Goal: Find specific page/section: Find specific page/section

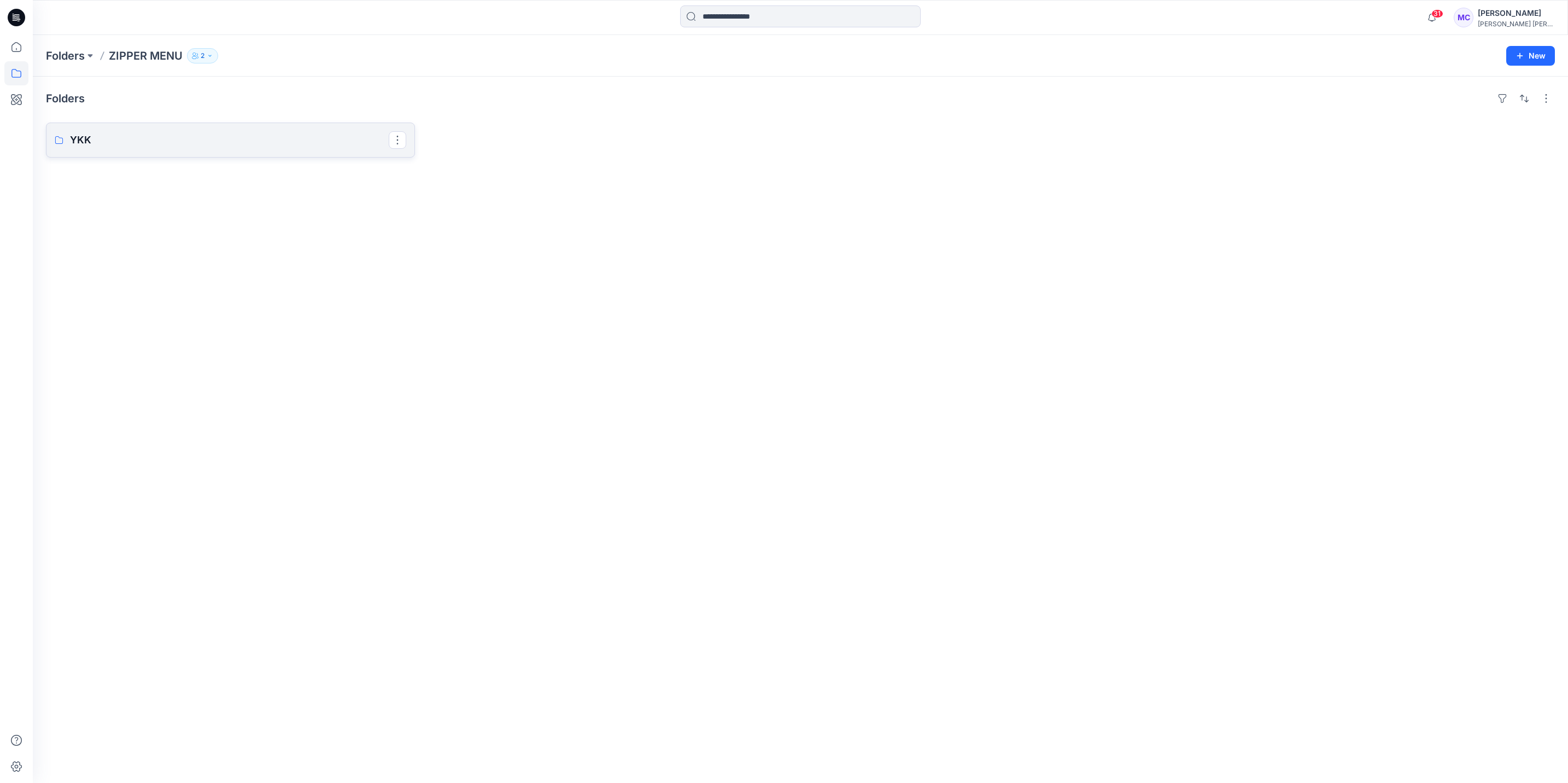
click at [107, 143] on p "YKK" at bounding box center [230, 140] width 319 height 15
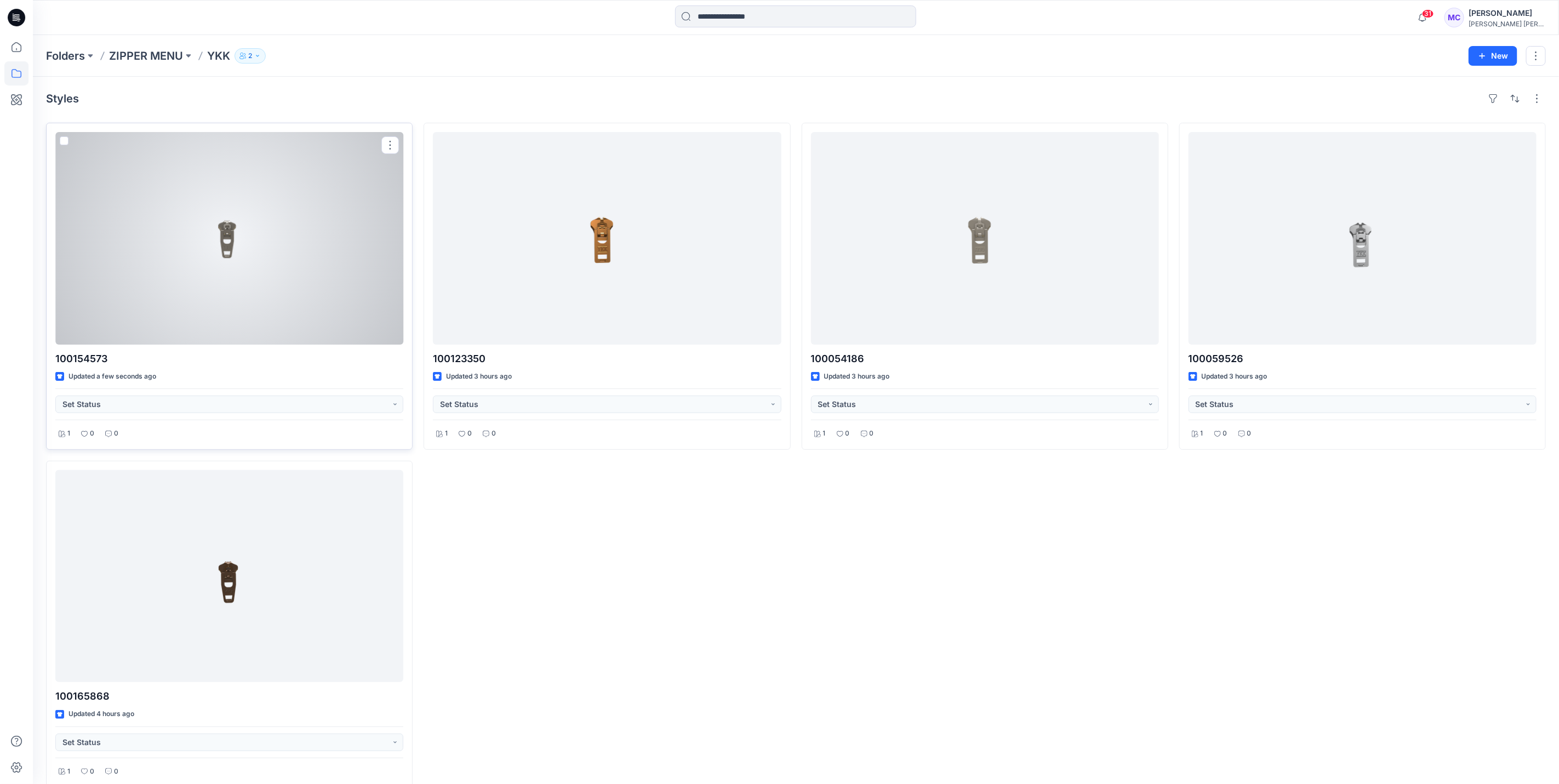
click at [261, 235] on div at bounding box center [229, 238] width 348 height 212
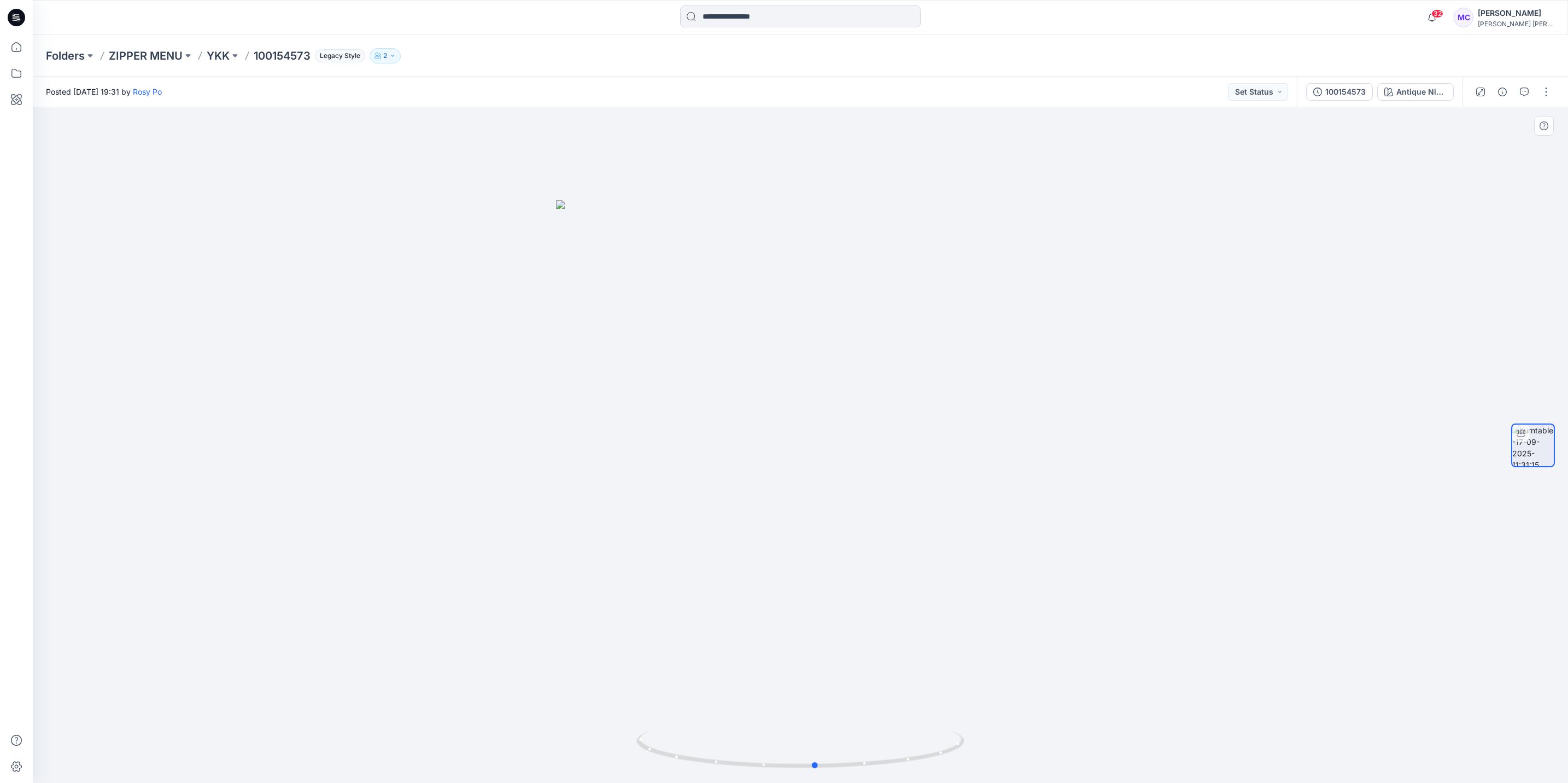
drag, startPoint x: 930, startPoint y: 763, endPoint x: 616, endPoint y: 734, distance: 315.3
click at [617, 736] on div at bounding box center [800, 445] width 1536 height 675
drag, startPoint x: 938, startPoint y: 759, endPoint x: 646, endPoint y: 730, distance: 293.4
click at [646, 730] on icon at bounding box center [802, 750] width 331 height 41
click at [1507, 106] on div at bounding box center [1514, 92] width 102 height 30
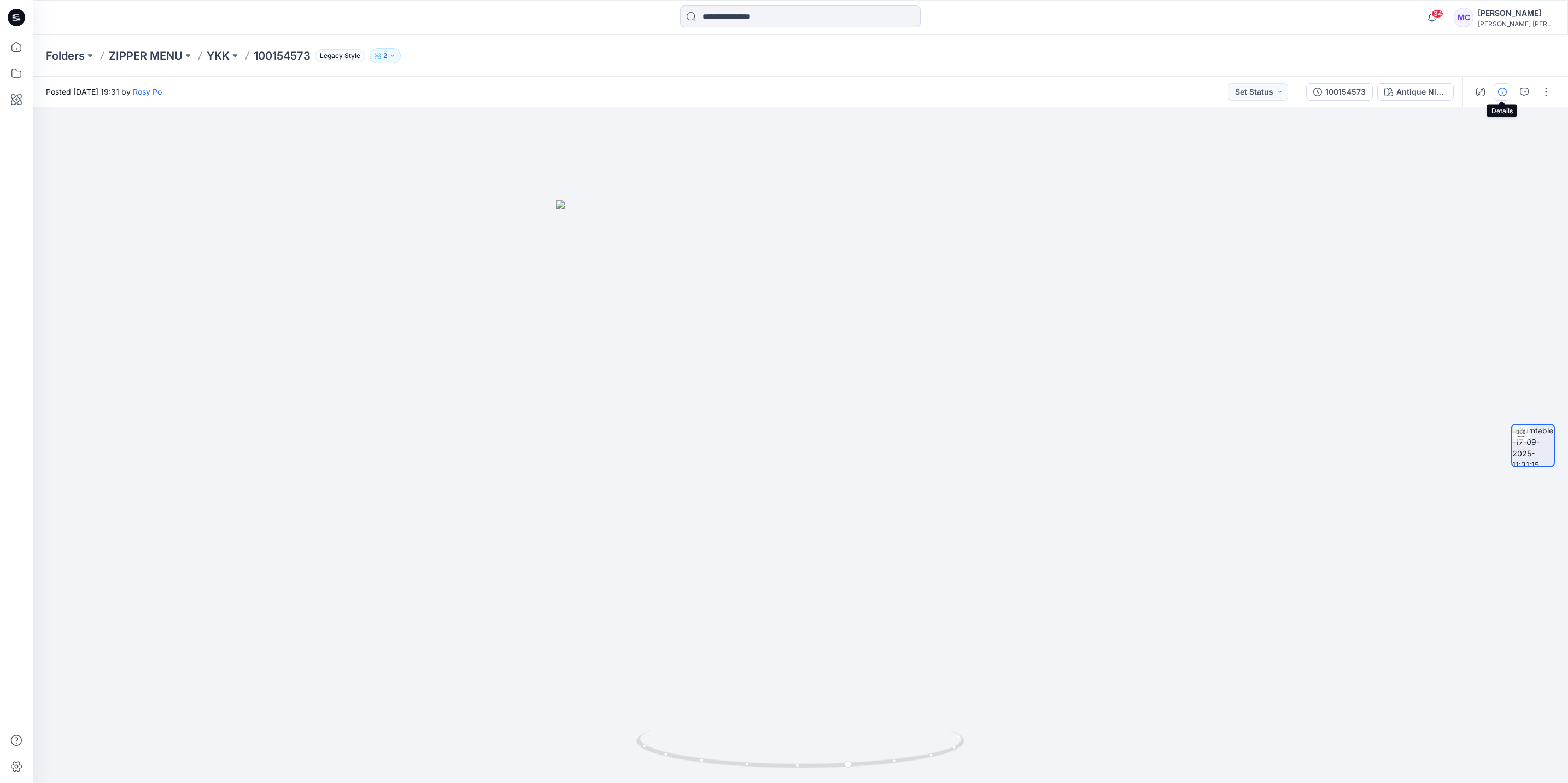
click at [1501, 99] on button "button" at bounding box center [1503, 92] width 18 height 18
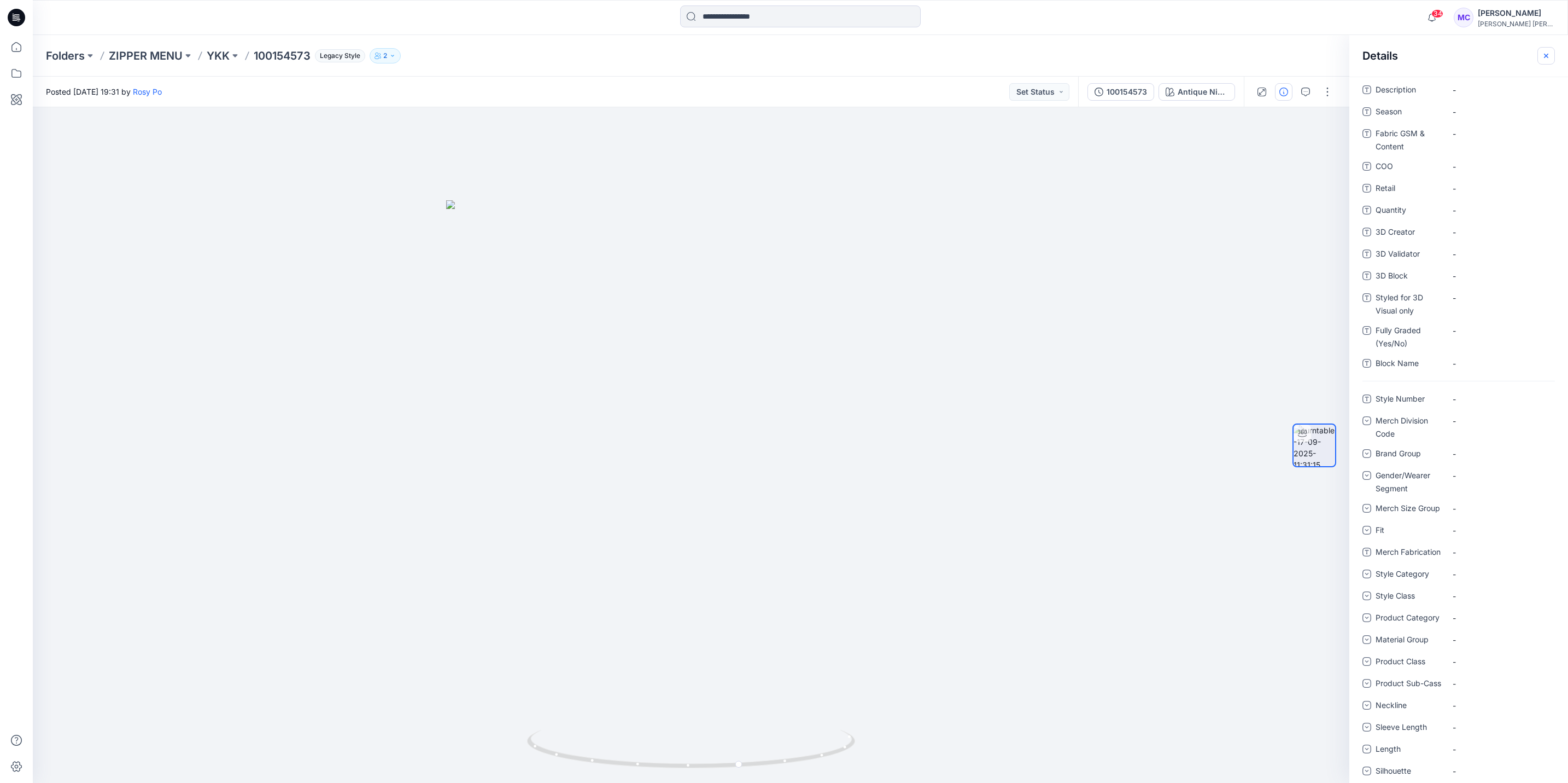
click at [1548, 54] on icon "button" at bounding box center [1546, 55] width 4 height 4
